Goal: Information Seeking & Learning: Learn about a topic

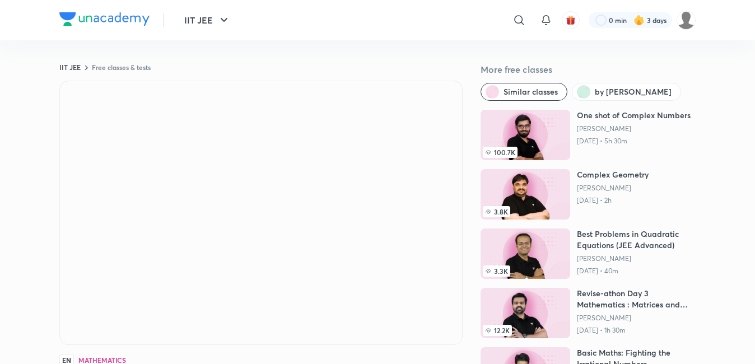
click at [260, 263] on div "EN Mathematics Class on Binomial Theorem - I Vikas Gupta 12K followers • Mathem…" at bounding box center [260, 288] width 403 height 415
